Goal: Task Accomplishment & Management: Complete application form

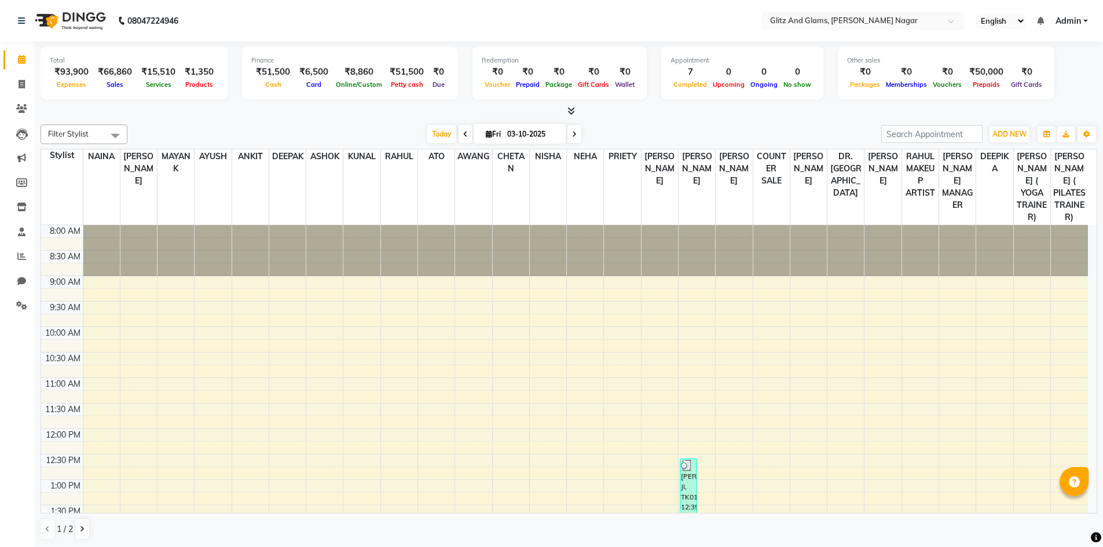
click at [573, 110] on icon at bounding box center [572, 111] width 8 height 9
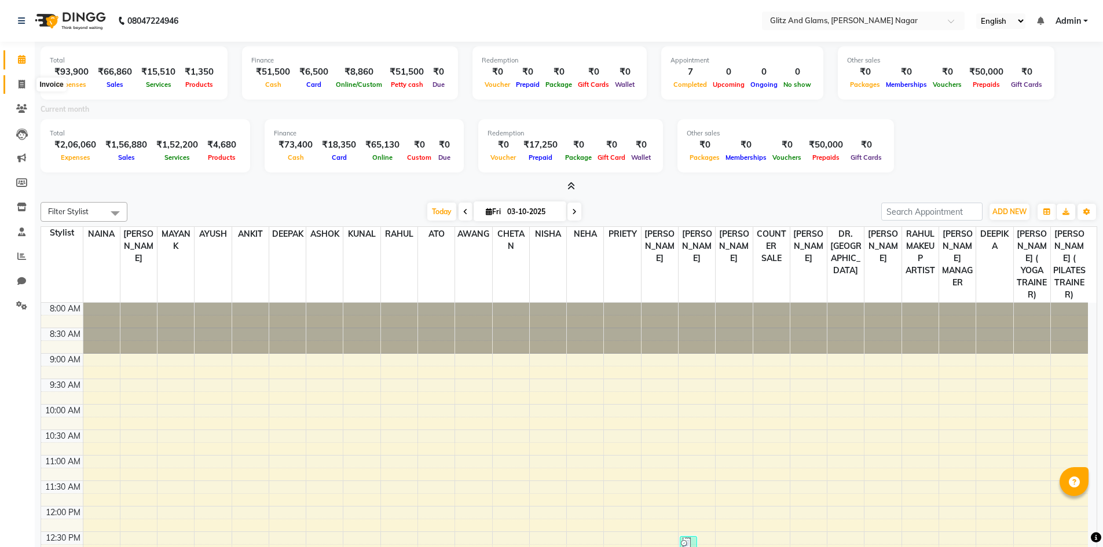
click at [25, 81] on span at bounding box center [22, 84] width 20 height 13
select select "service"
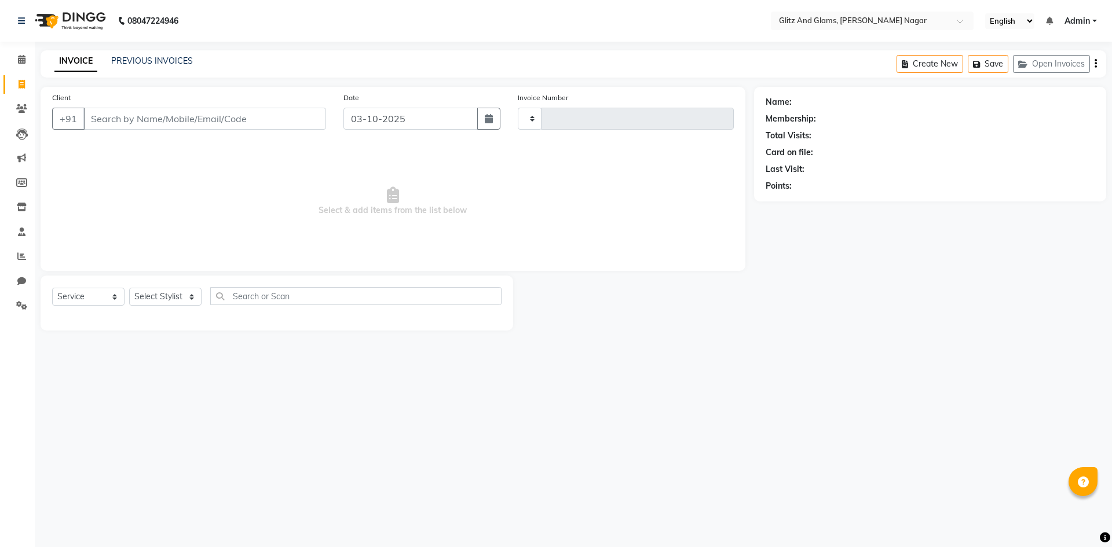
type input "2287"
select select "8316"
click at [124, 121] on input "Client" at bounding box center [204, 119] width 243 height 22
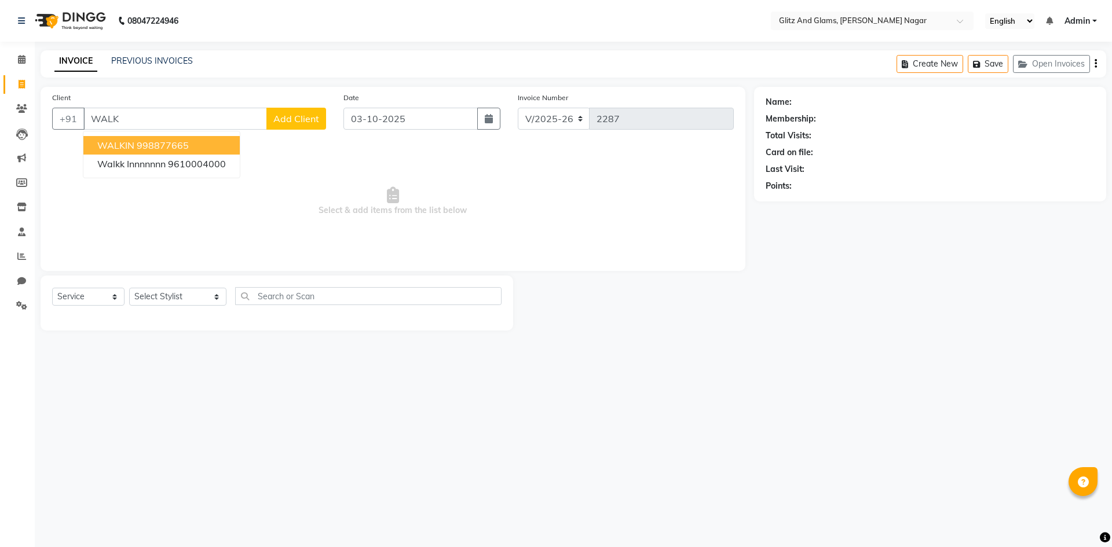
click at [152, 141] on ngb-highlight "998877665" at bounding box center [163, 146] width 52 height 12
type input "998877665"
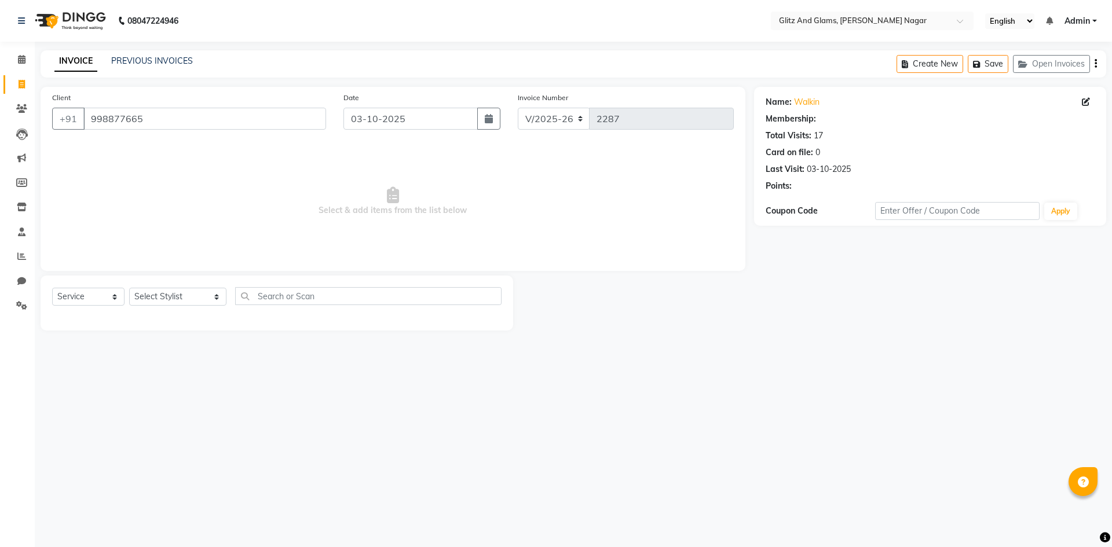
select select "1: Object"
click at [209, 300] on select "Select Stylist [PERSON_NAME] [PERSON_NAME] ANKIT ASHOK ATO [PERSON_NAME] CHETAN…" at bounding box center [177, 297] width 97 height 18
select select "80520"
click at [129, 288] on select "Select Stylist [PERSON_NAME] [PERSON_NAME] ANKIT ASHOK ATO [PERSON_NAME] CHETAN…" at bounding box center [177, 297] width 97 height 18
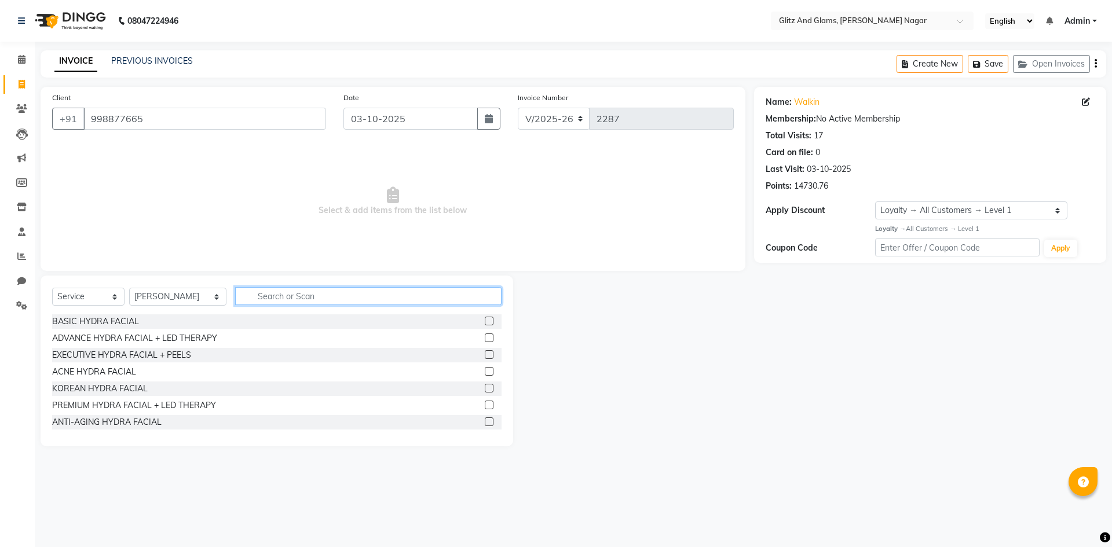
click at [313, 301] on input "text" at bounding box center [368, 296] width 266 height 18
type input "HAI"
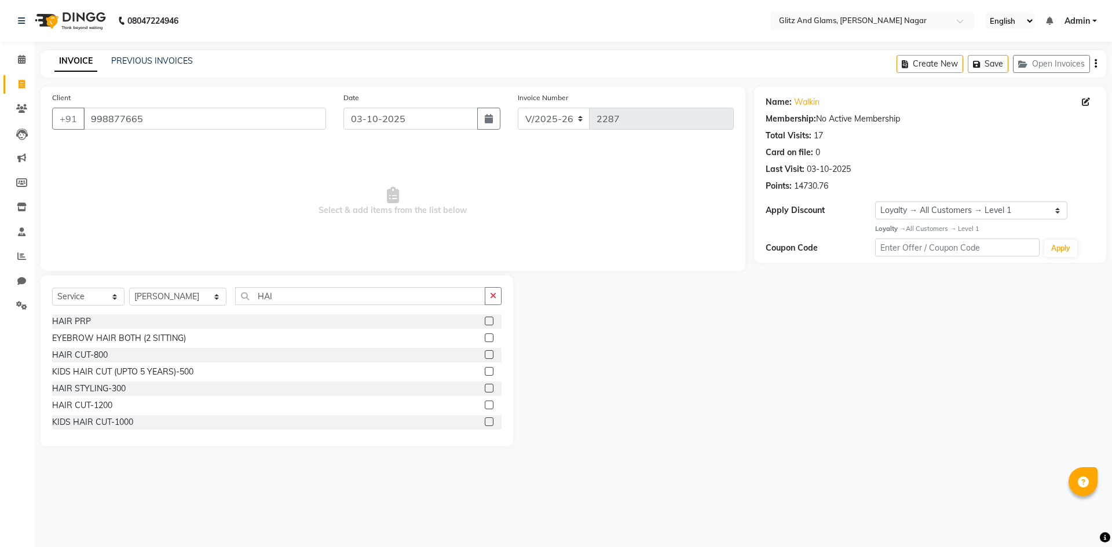
click at [485, 350] on div at bounding box center [493, 355] width 17 height 14
click at [485, 354] on label at bounding box center [489, 354] width 9 height 9
click at [485, 354] on input "checkbox" at bounding box center [489, 356] width 8 height 8
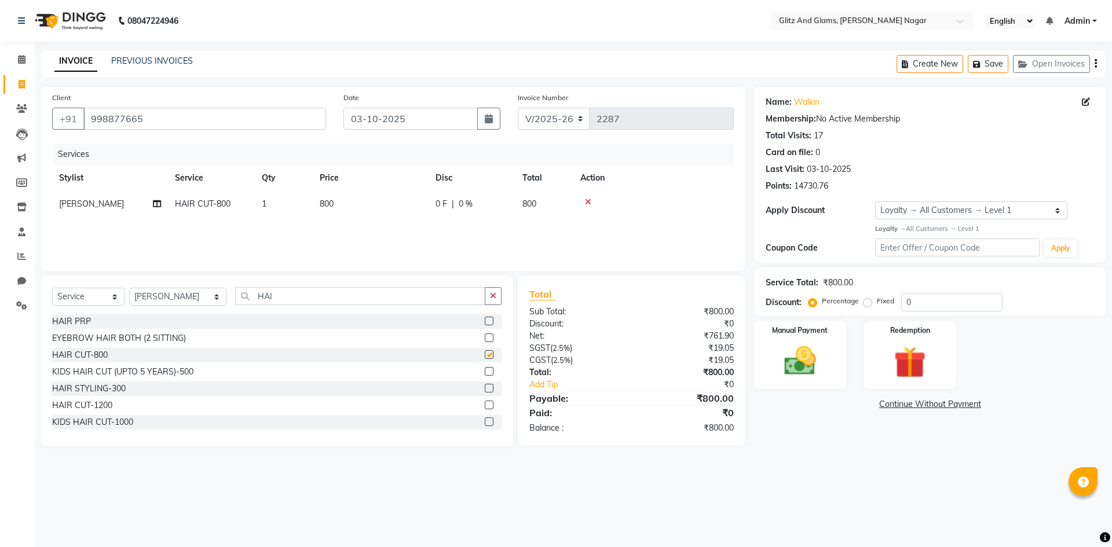
checkbox input "false"
click at [369, 295] on input "HAI" at bounding box center [360, 296] width 250 height 18
type input "H"
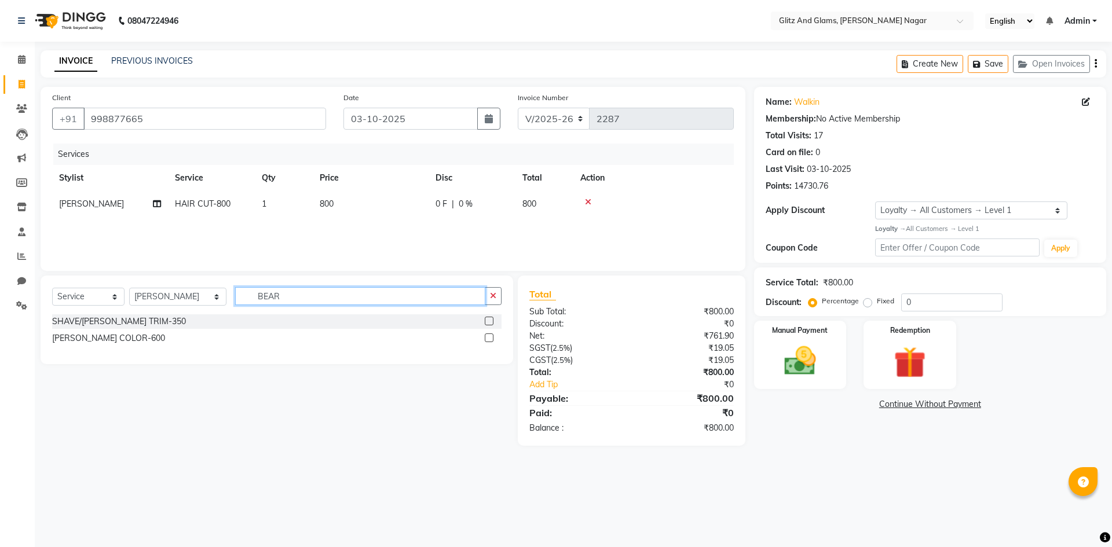
type input "BEAR"
click at [487, 320] on label at bounding box center [489, 321] width 9 height 9
click at [487, 320] on input "checkbox" at bounding box center [489, 322] width 8 height 8
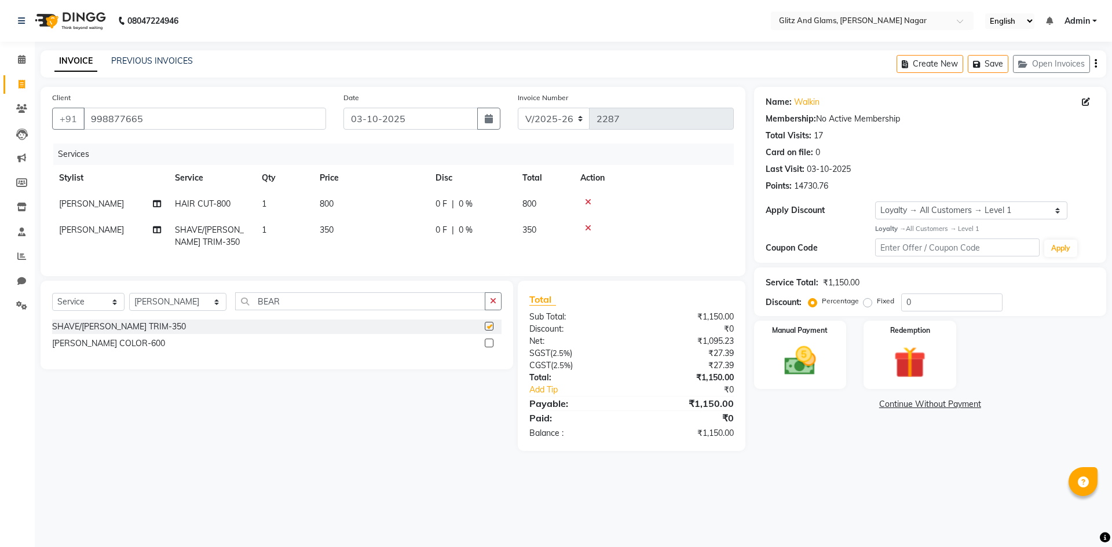
checkbox input "false"
click at [467, 308] on input "BEAR" at bounding box center [360, 302] width 250 height 18
type input "B"
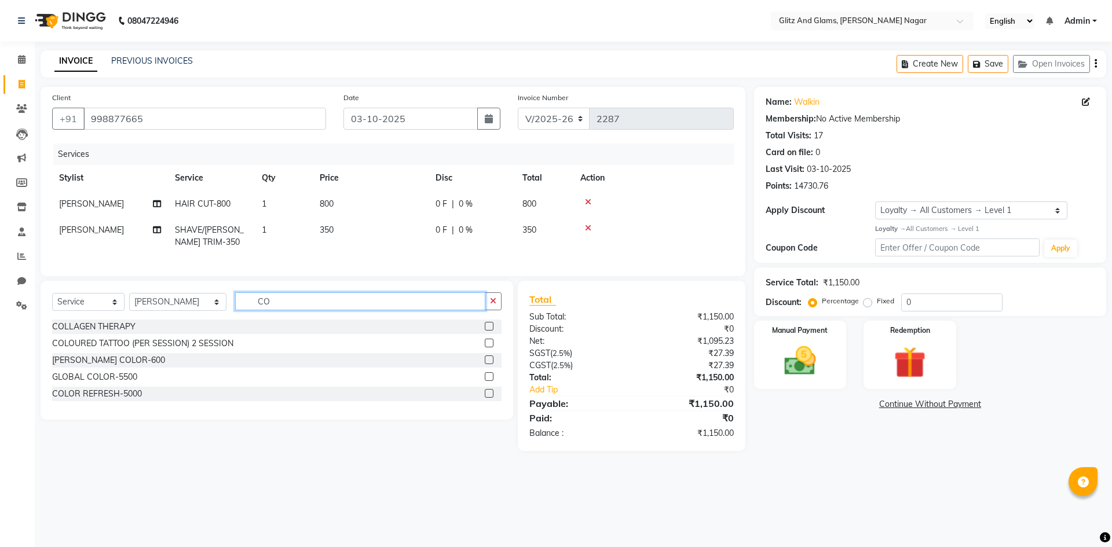
type input "C"
type input "TOU"
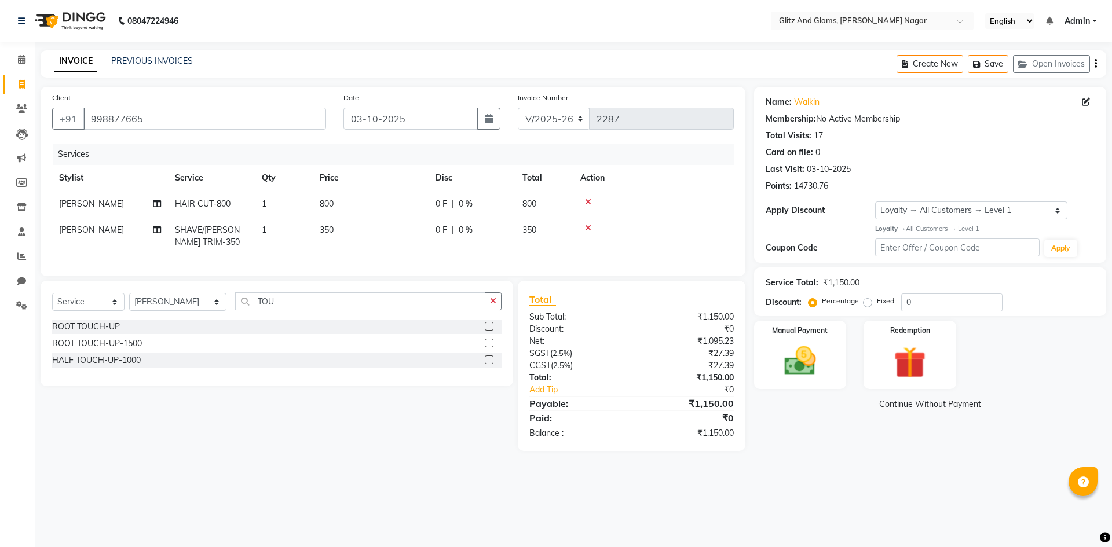
click at [490, 348] on label at bounding box center [489, 343] width 9 height 9
click at [490, 348] on input "checkbox" at bounding box center [489, 344] width 8 height 8
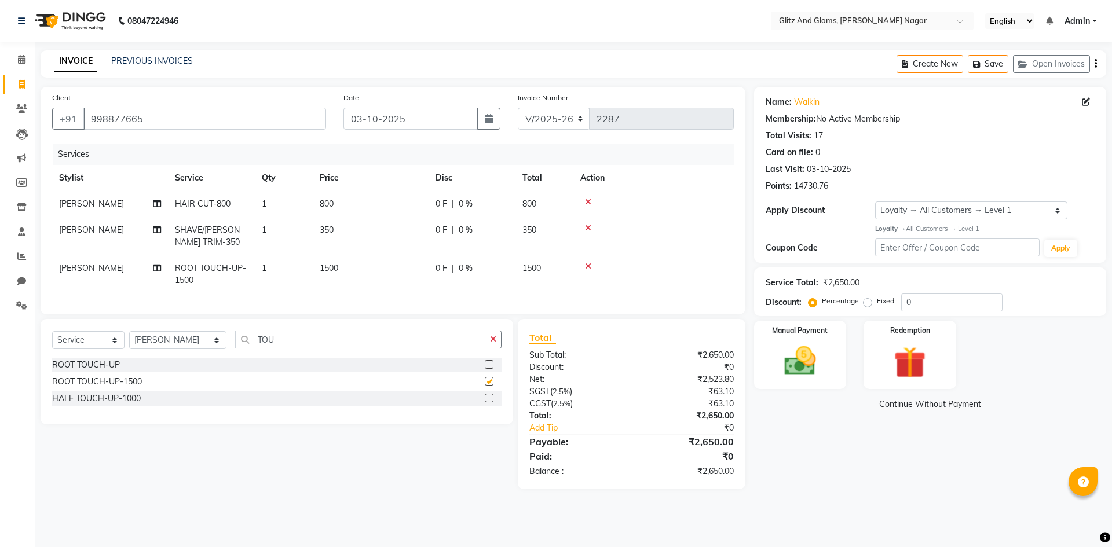
checkbox input "false"
click at [188, 349] on select "Select Stylist [PERSON_NAME] [PERSON_NAME] ANKIT ASHOK ATO [PERSON_NAME] CHETAN…" at bounding box center [177, 340] width 97 height 18
click at [129, 340] on select "Select Stylist [PERSON_NAME] [PERSON_NAME] ANKIT ASHOK ATO [PERSON_NAME] CHETAN…" at bounding box center [177, 340] width 97 height 18
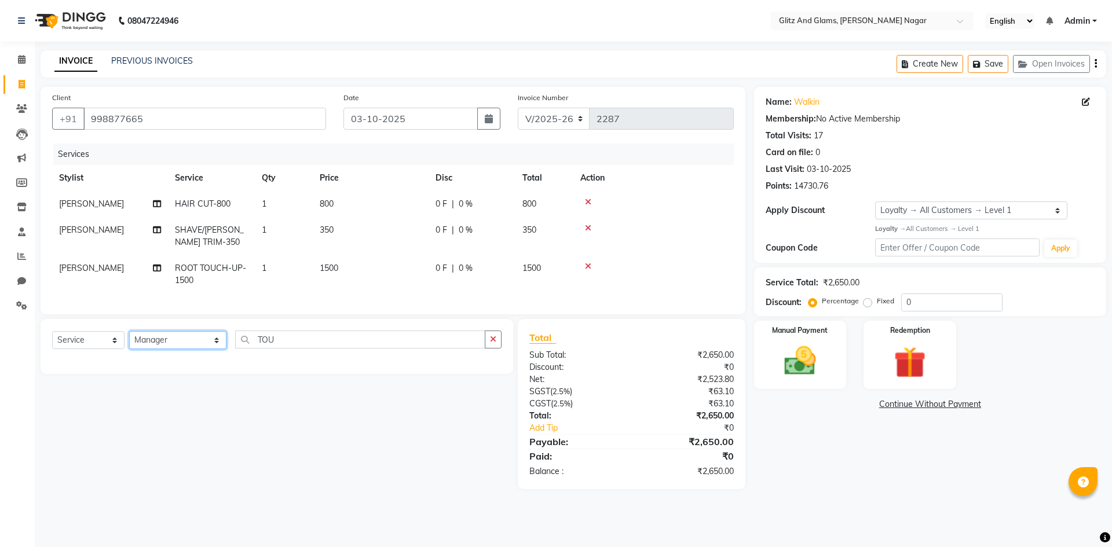
click at [217, 349] on select "Select Stylist [PERSON_NAME] [PERSON_NAME] ANKIT ASHOK ATO [PERSON_NAME] CHETAN…" at bounding box center [177, 340] width 97 height 18
select select "80527"
click at [129, 340] on select "Select Stylist [PERSON_NAME] [PERSON_NAME] ANKIT ASHOK ATO [PERSON_NAME] CHETAN…" at bounding box center [177, 340] width 97 height 18
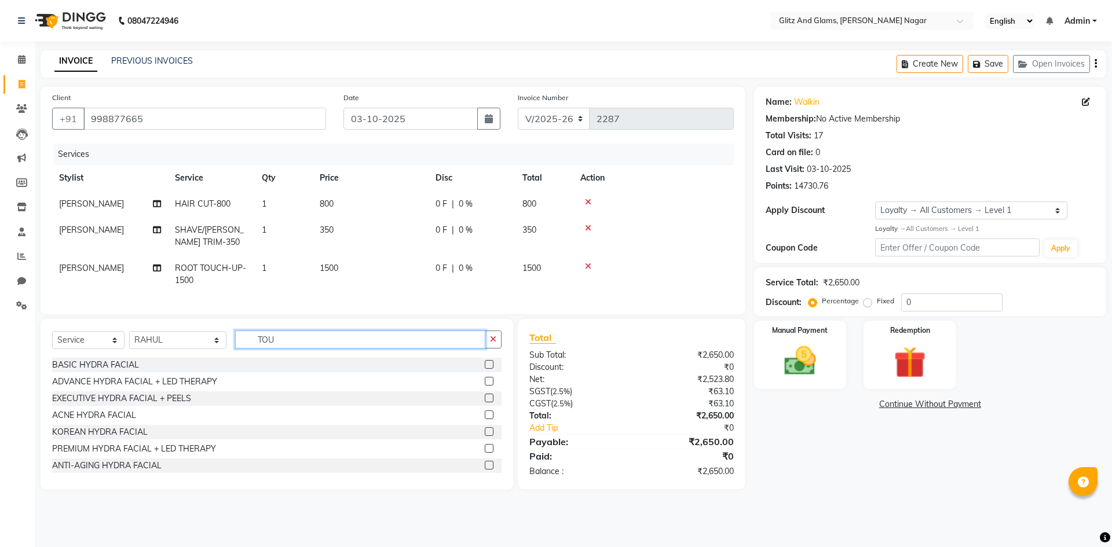
click at [309, 349] on input "TOU" at bounding box center [360, 340] width 250 height 18
type input "T"
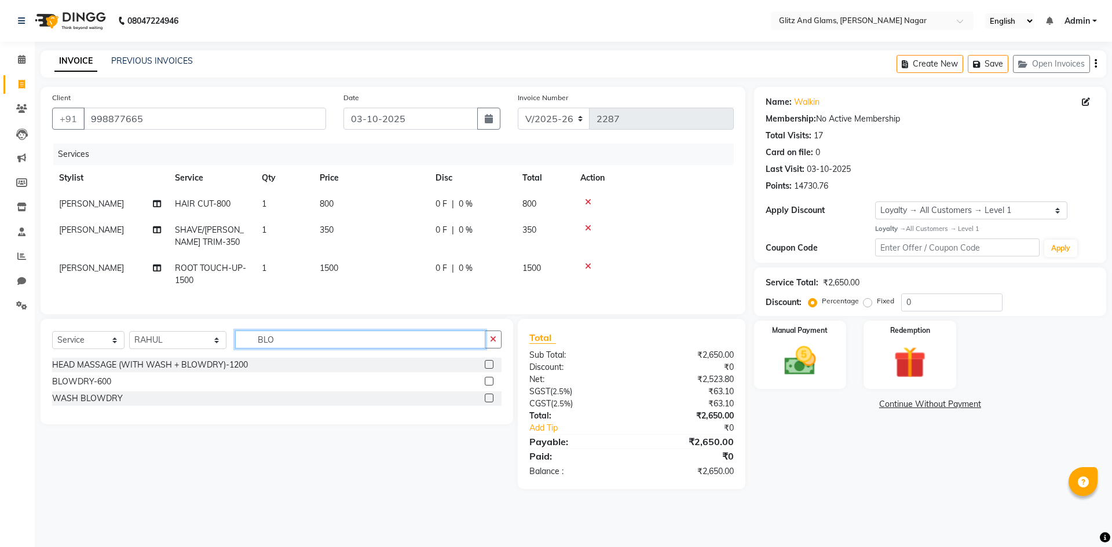
type input "BLO"
click at [491, 386] on label at bounding box center [489, 381] width 9 height 9
click at [491, 386] on input "checkbox" at bounding box center [489, 382] width 8 height 8
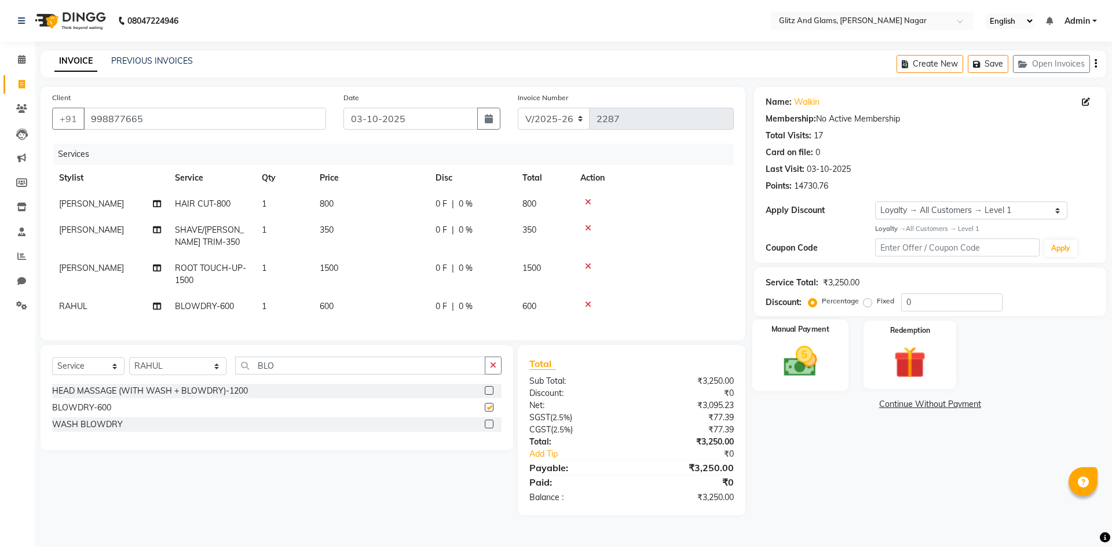
checkbox input "false"
click at [812, 428] on div "Name: Walkin Membership: No Active Membership Total Visits: 17 Card on file: 0 …" at bounding box center [934, 301] width 361 height 429
click at [818, 371] on img at bounding box center [800, 361] width 54 height 38
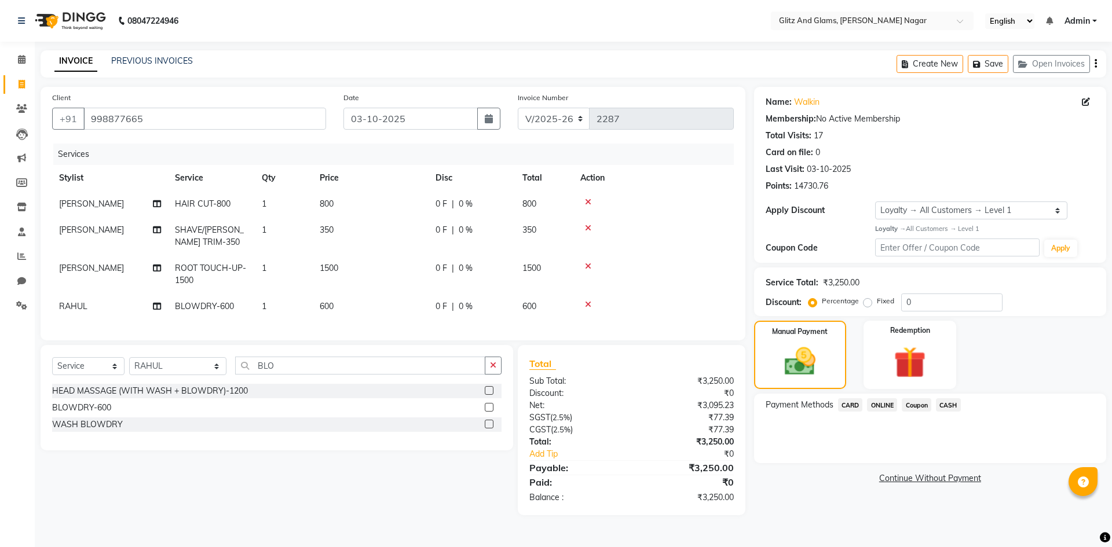
click at [942, 405] on span "CASH" at bounding box center [948, 405] width 25 height 13
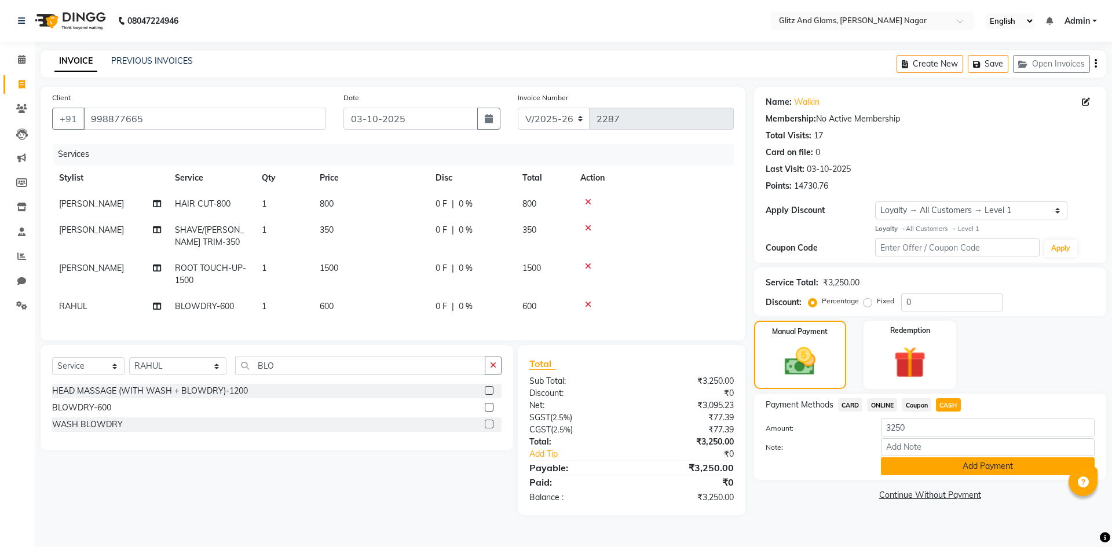
click at [945, 466] on button "Add Payment" at bounding box center [988, 467] width 214 height 18
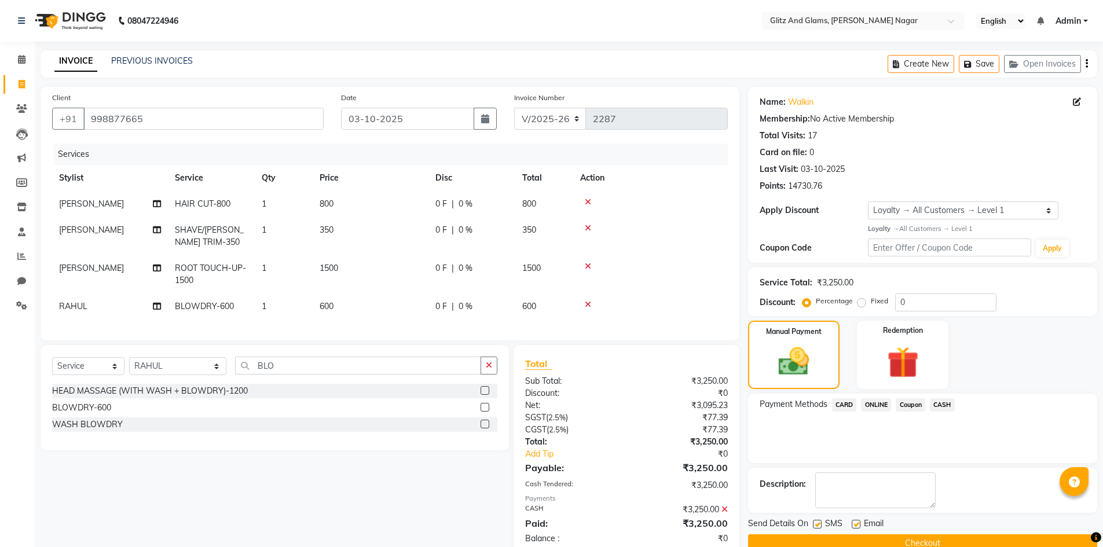
click at [931, 540] on button "Checkout" at bounding box center [922, 544] width 349 height 18
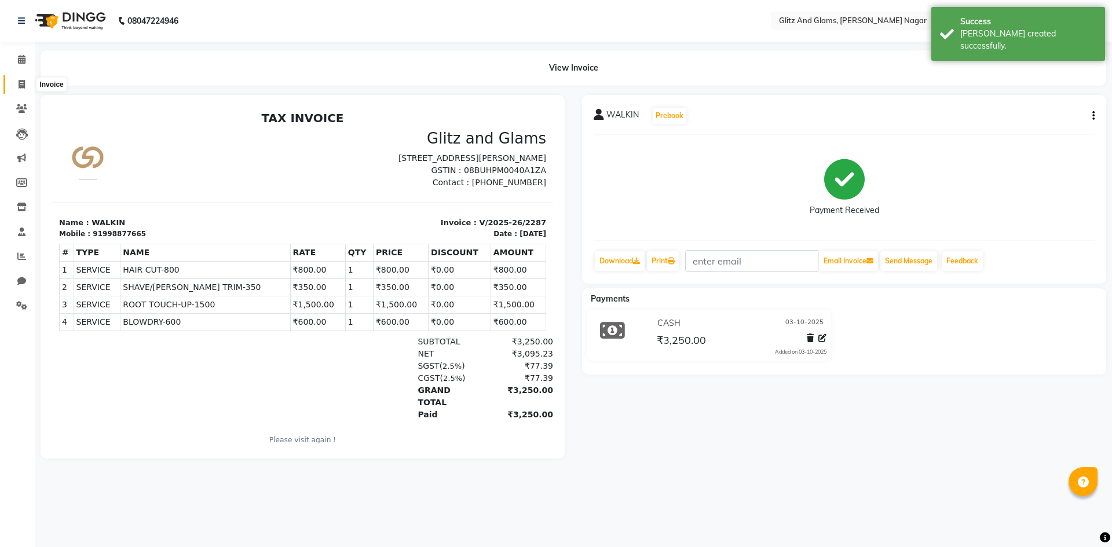
click at [19, 87] on icon at bounding box center [22, 84] width 6 height 9
select select "service"
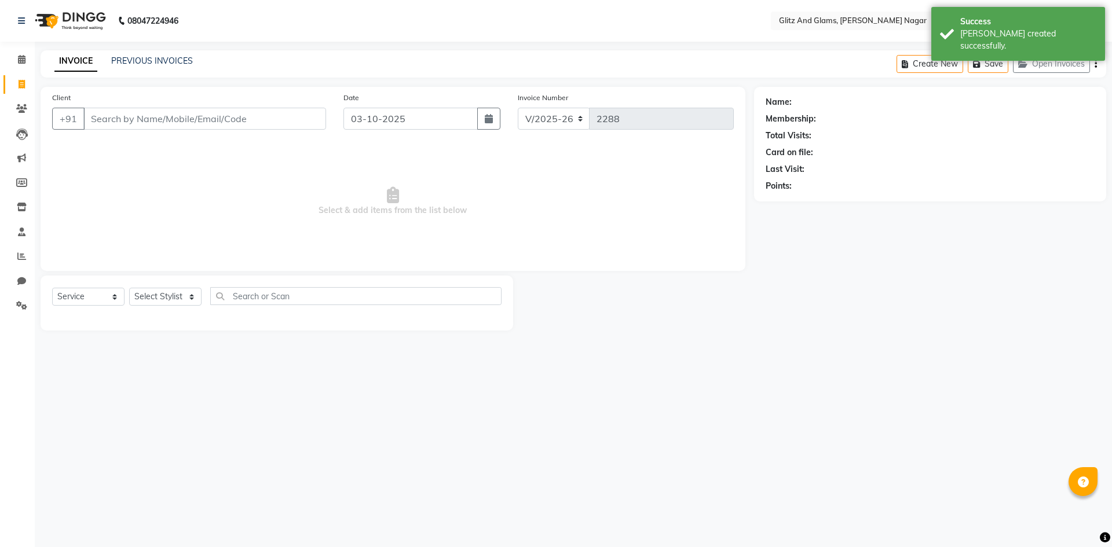
click at [114, 111] on input "Client" at bounding box center [204, 119] width 243 height 22
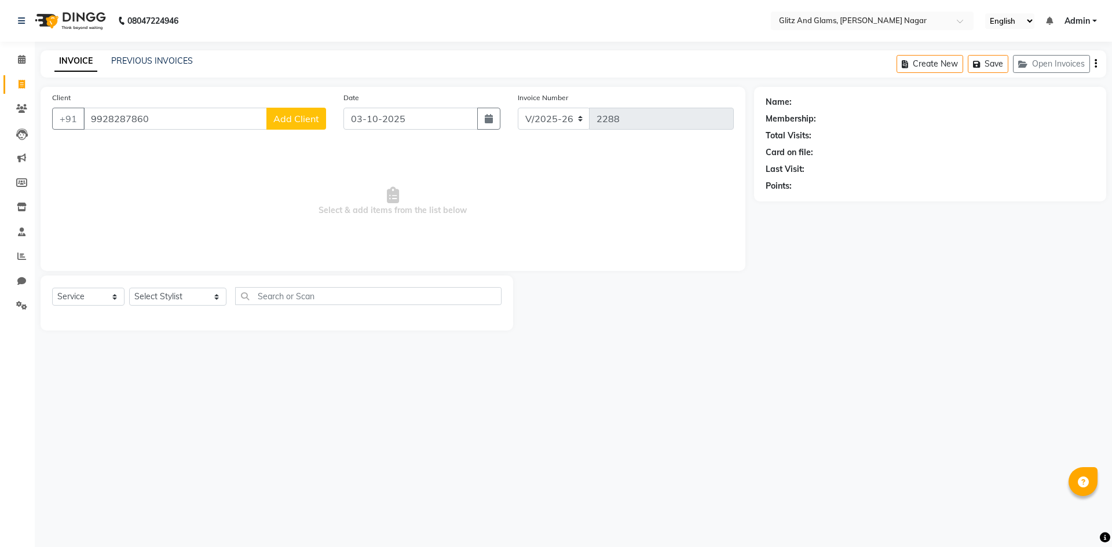
type input "9928287860"
click at [291, 125] on button "Add Client" at bounding box center [296, 119] width 60 height 22
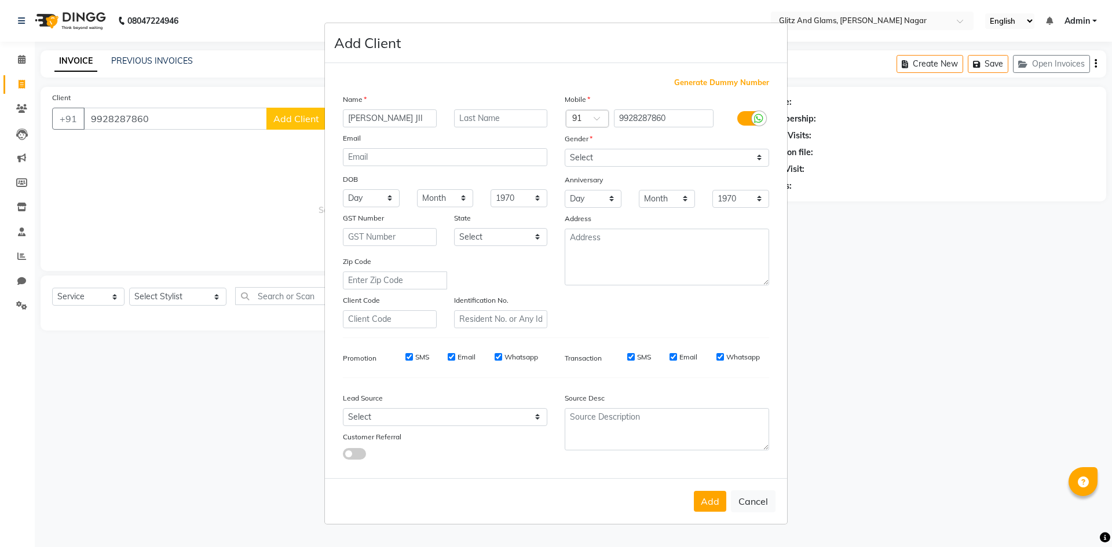
type input "[PERSON_NAME] JII"
click at [593, 162] on select "Select [DEMOGRAPHIC_DATA] [DEMOGRAPHIC_DATA] Other Prefer Not To Say" at bounding box center [667, 158] width 204 height 18
select select "[DEMOGRAPHIC_DATA]"
click at [565, 149] on select "Select [DEMOGRAPHIC_DATA] [DEMOGRAPHIC_DATA] Other Prefer Not To Say" at bounding box center [667, 158] width 204 height 18
click at [706, 503] on button "Add" at bounding box center [710, 501] width 32 height 21
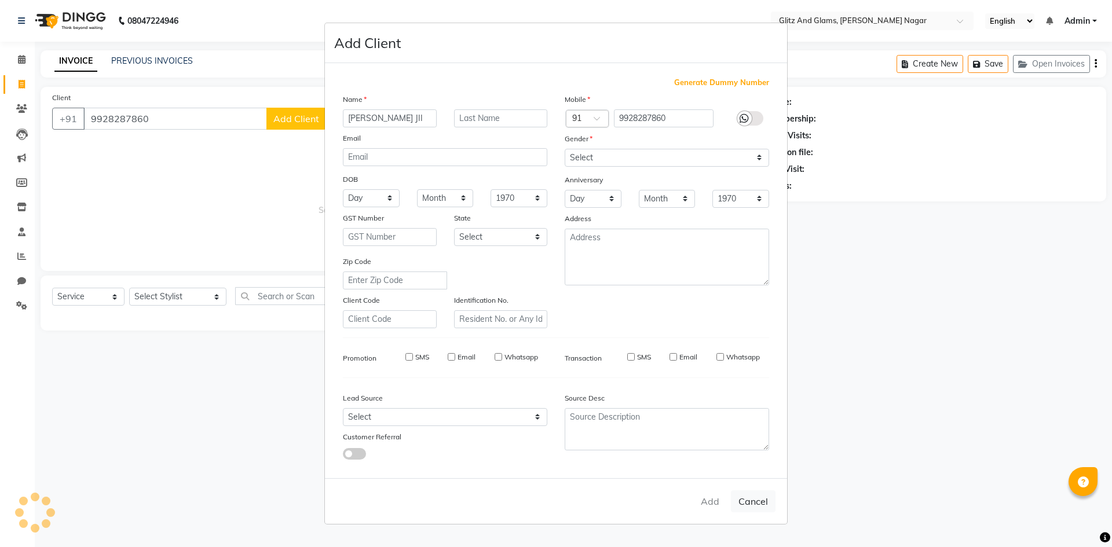
select select
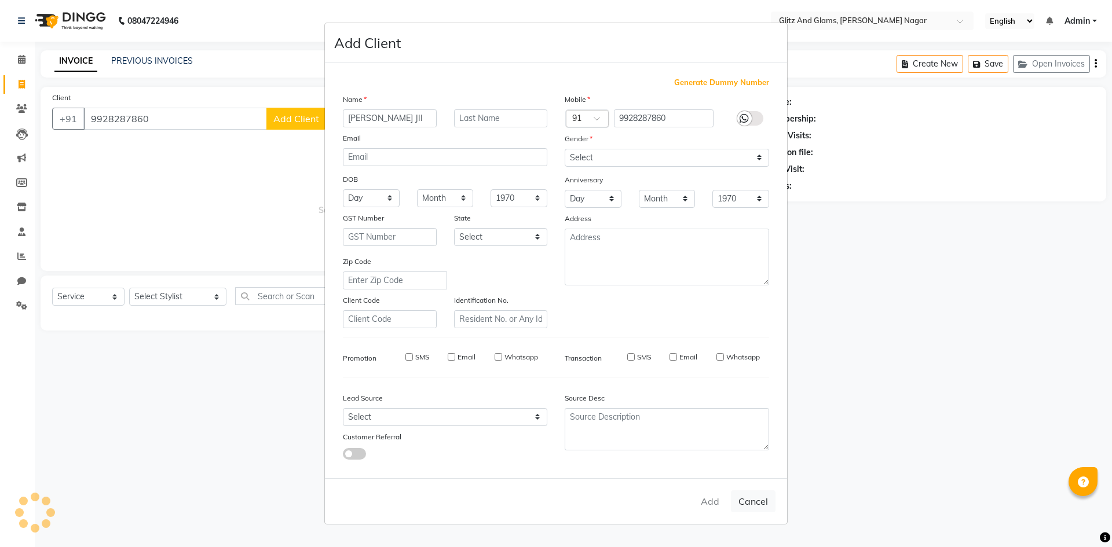
select select
checkbox input "false"
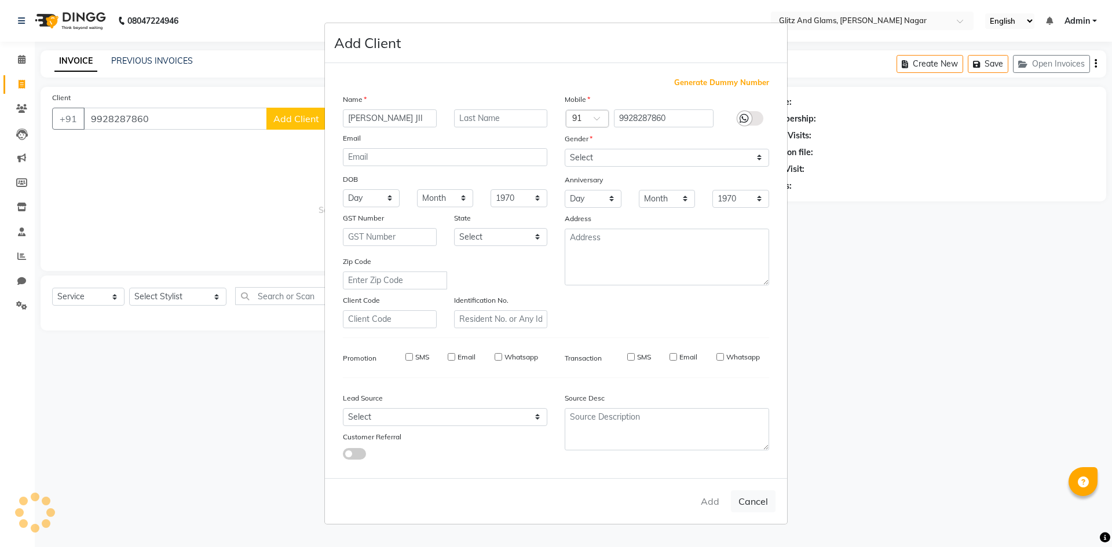
checkbox input "false"
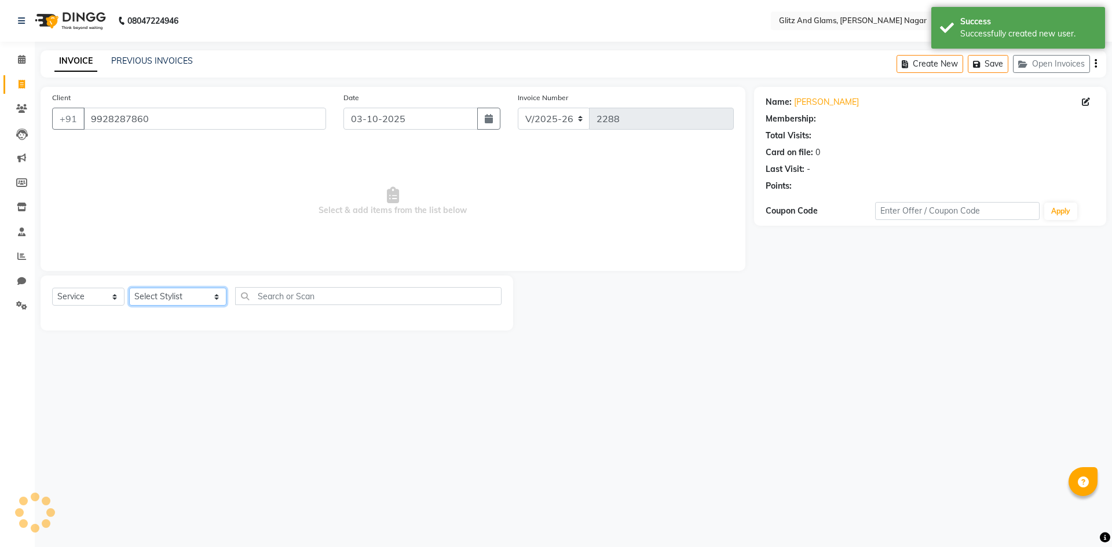
select select "1: Object"
click at [217, 295] on select "Select Stylist [PERSON_NAME] [PERSON_NAME] ANKIT ASHOK ATO [PERSON_NAME] CHETAN…" at bounding box center [177, 297] width 97 height 18
select select "80532"
click at [129, 288] on select "Select Stylist [PERSON_NAME] [PERSON_NAME] ANKIT ASHOK ATO [PERSON_NAME] CHETAN…" at bounding box center [177, 297] width 97 height 18
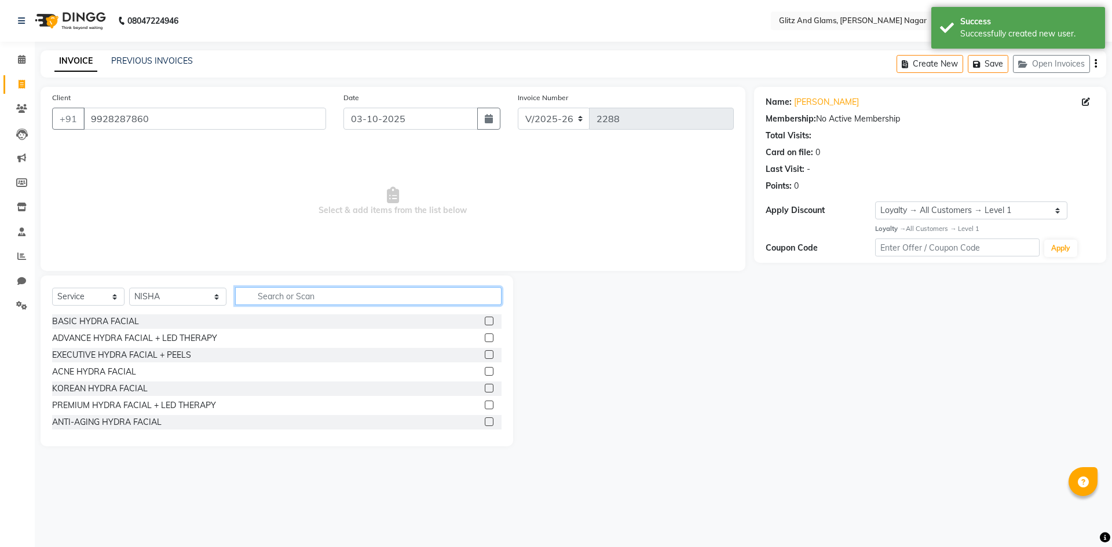
click at [331, 297] on input "text" at bounding box center [368, 296] width 266 height 18
type input "CLE"
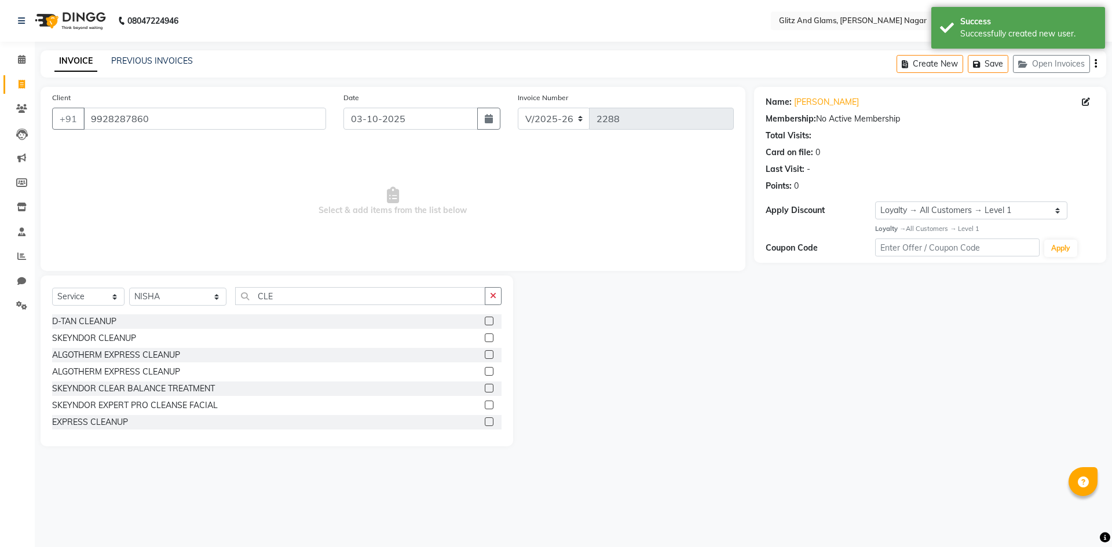
click at [485, 319] on label at bounding box center [489, 321] width 9 height 9
click at [485, 319] on input "checkbox" at bounding box center [489, 322] width 8 height 8
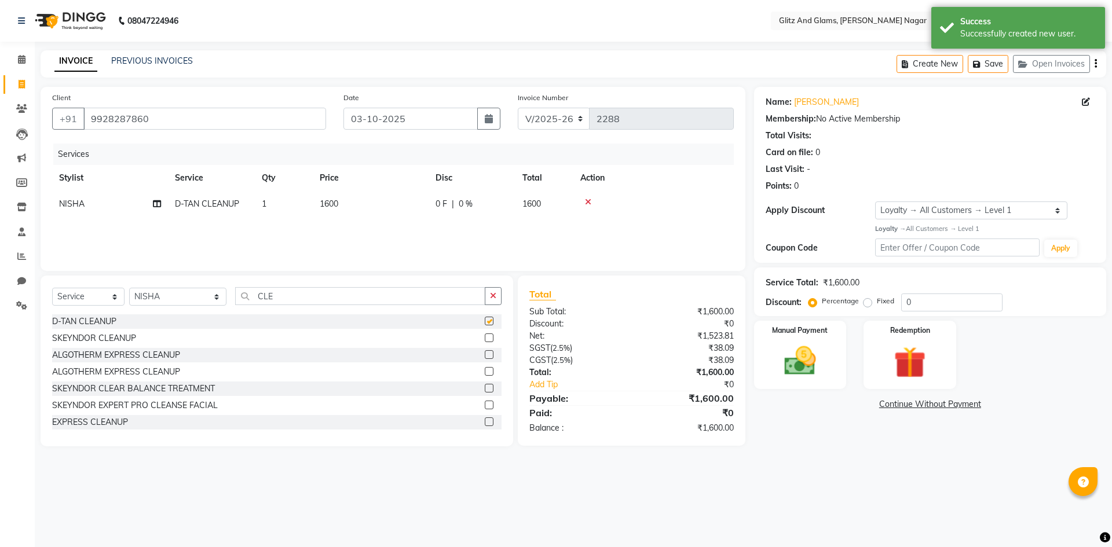
checkbox input "false"
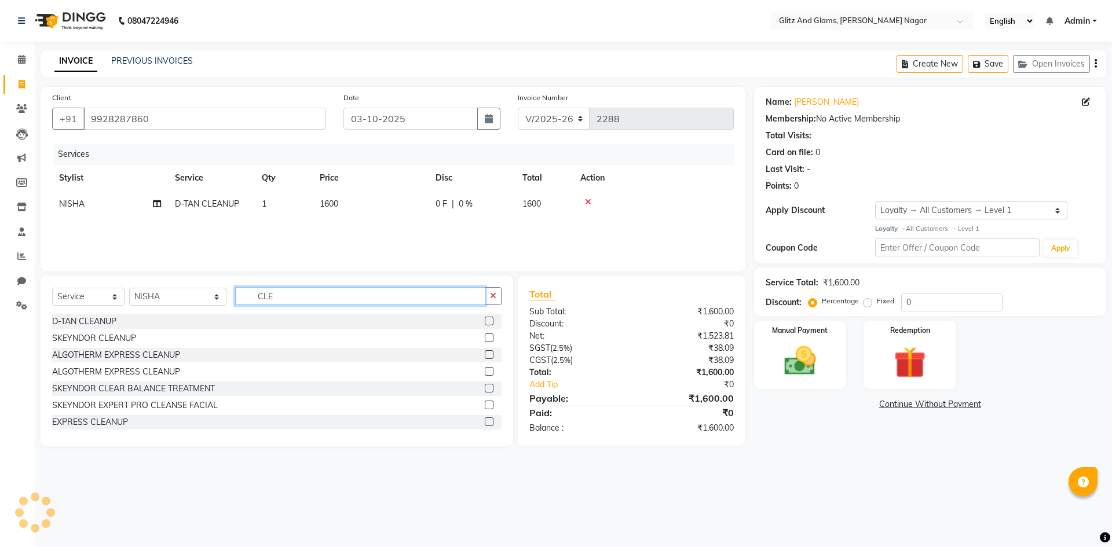
click at [437, 302] on input "CLE" at bounding box center [360, 296] width 250 height 18
type input "C"
type input "HAIR"
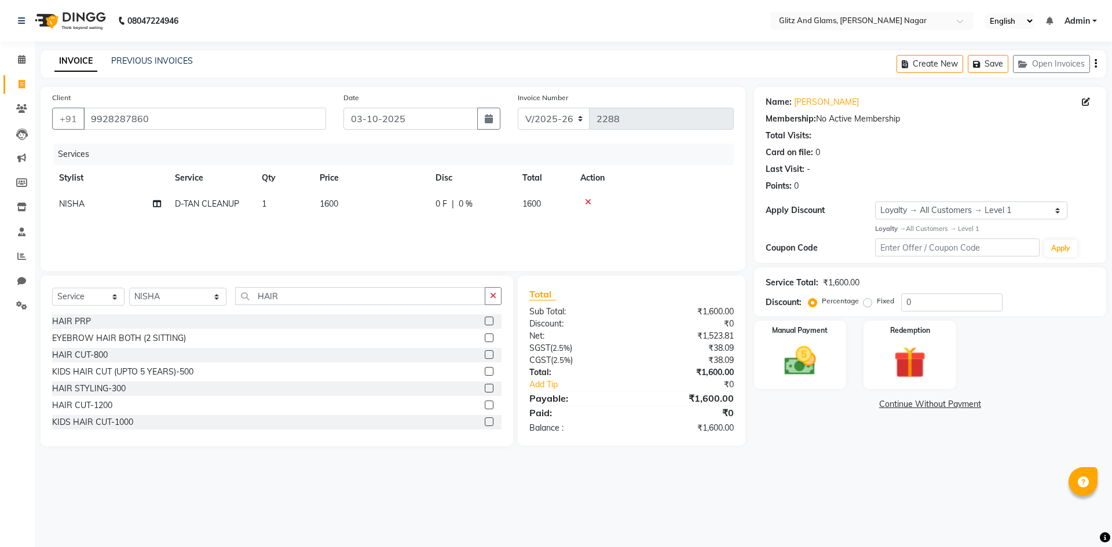
click at [485, 404] on label at bounding box center [489, 405] width 9 height 9
click at [485, 404] on input "checkbox" at bounding box center [489, 406] width 8 height 8
checkbox input "false"
click at [822, 342] on img at bounding box center [800, 361] width 54 height 38
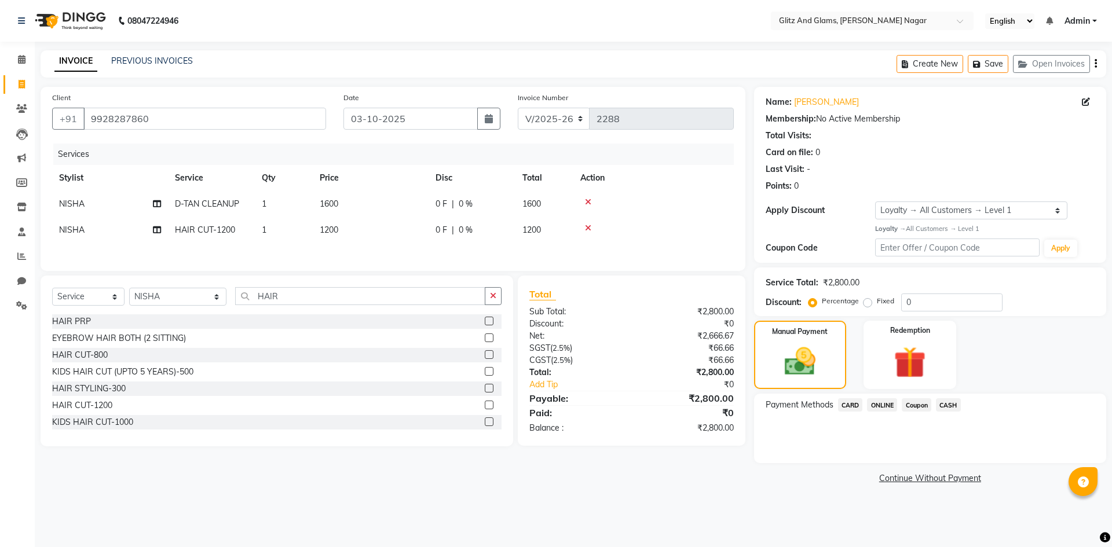
click at [943, 404] on span "CASH" at bounding box center [948, 405] width 25 height 13
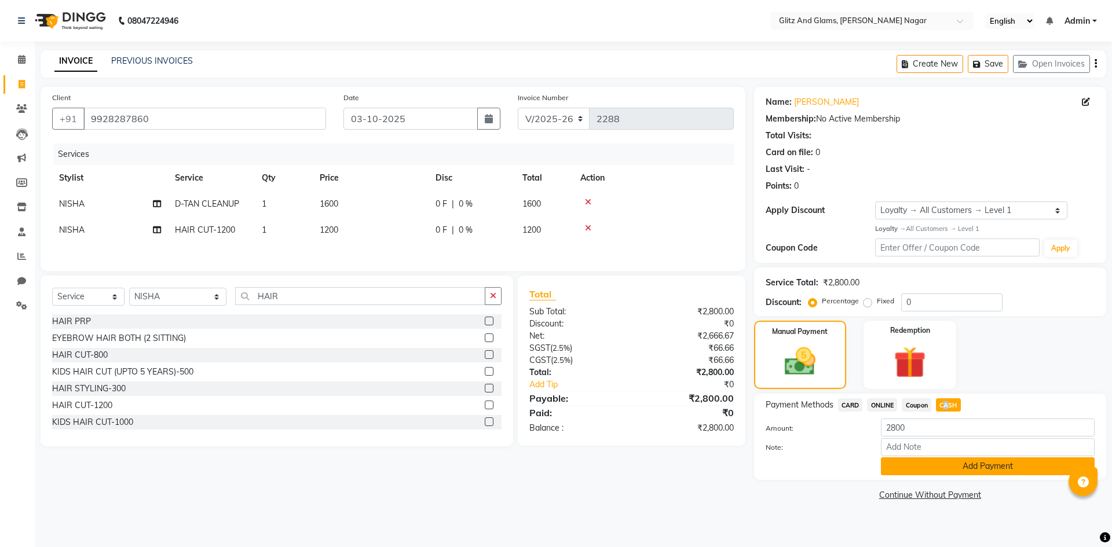
click at [932, 469] on button "Add Payment" at bounding box center [988, 467] width 214 height 18
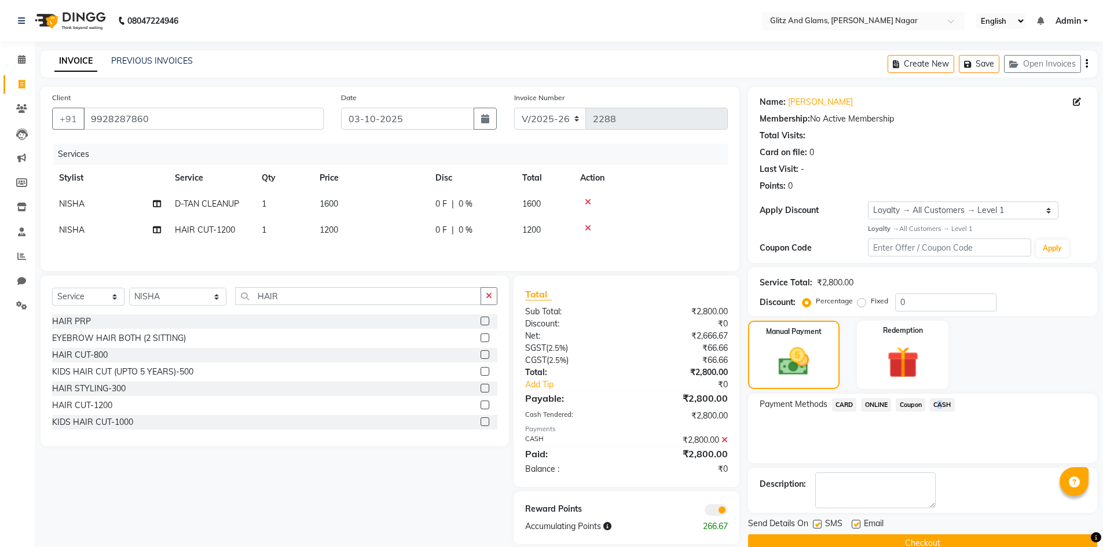
click at [927, 539] on button "Checkout" at bounding box center [922, 544] width 349 height 18
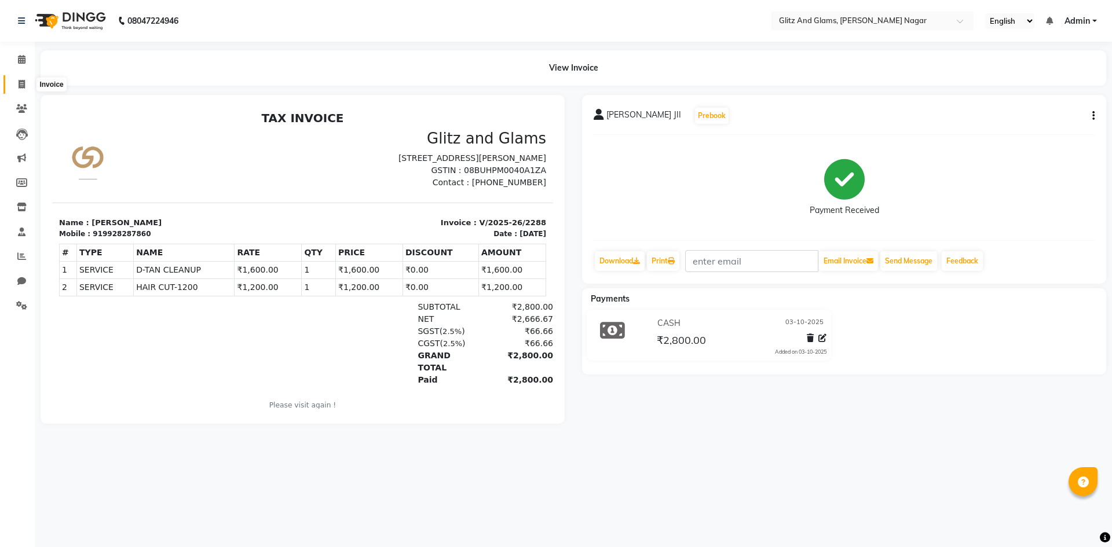
click at [17, 88] on span at bounding box center [22, 84] width 20 height 13
select select "service"
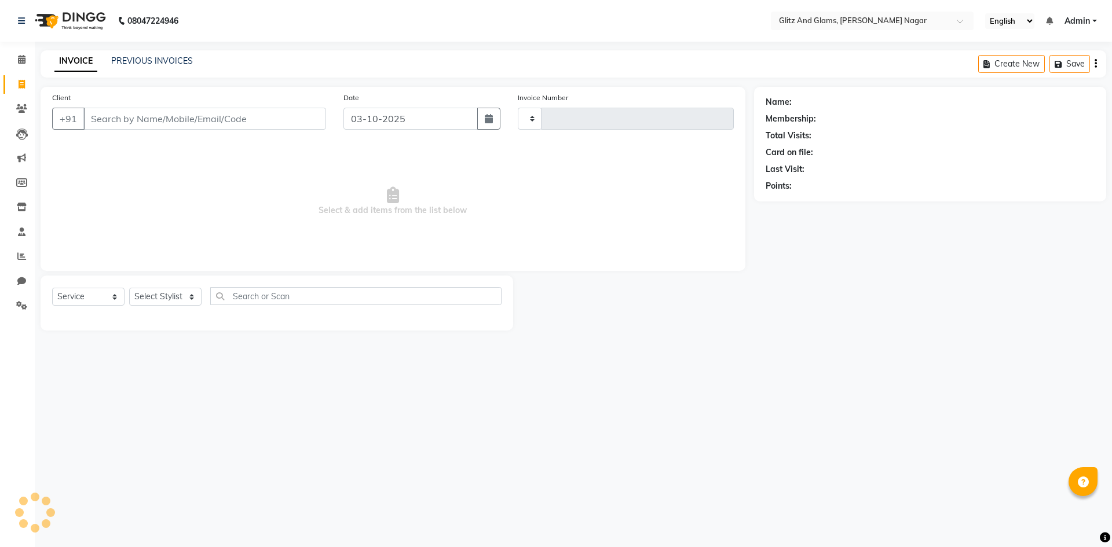
type input "2289"
select select "8316"
